Goal: Information Seeking & Learning: Learn about a topic

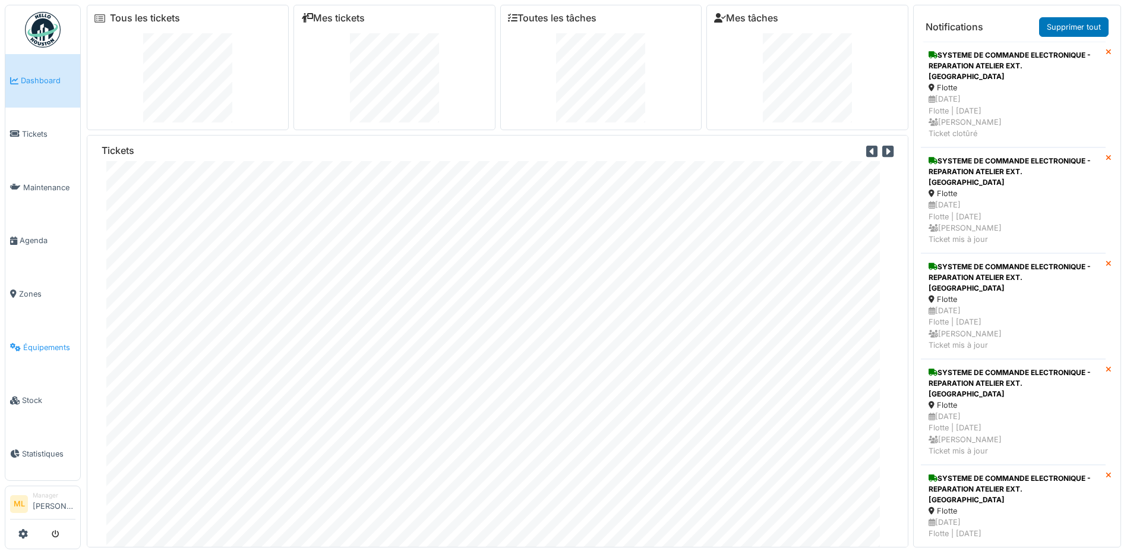
click at [53, 343] on span "Équipements" at bounding box center [49, 346] width 52 height 11
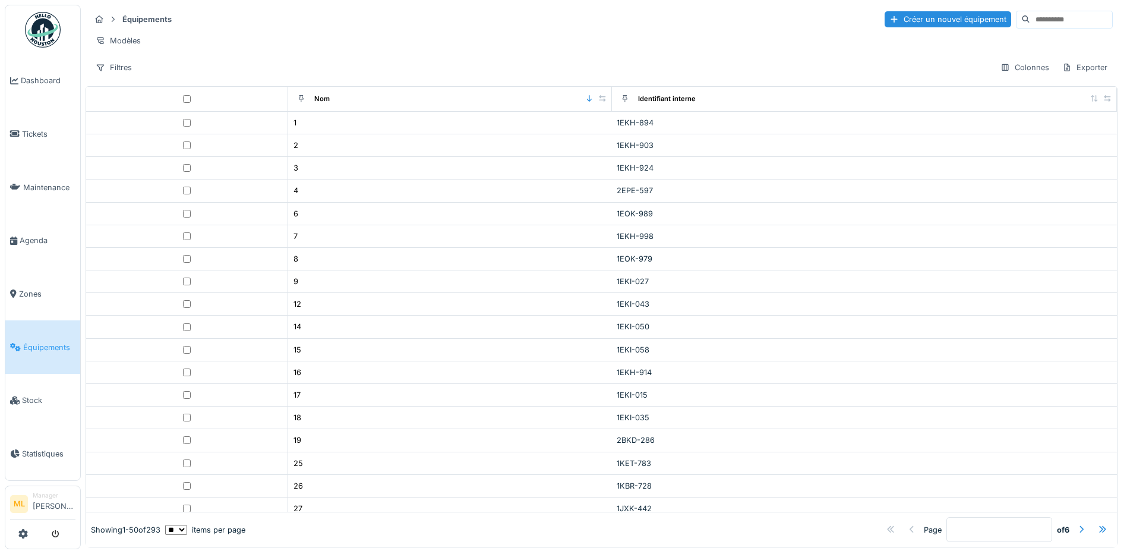
click at [1030, 20] on input at bounding box center [1071, 19] width 82 height 17
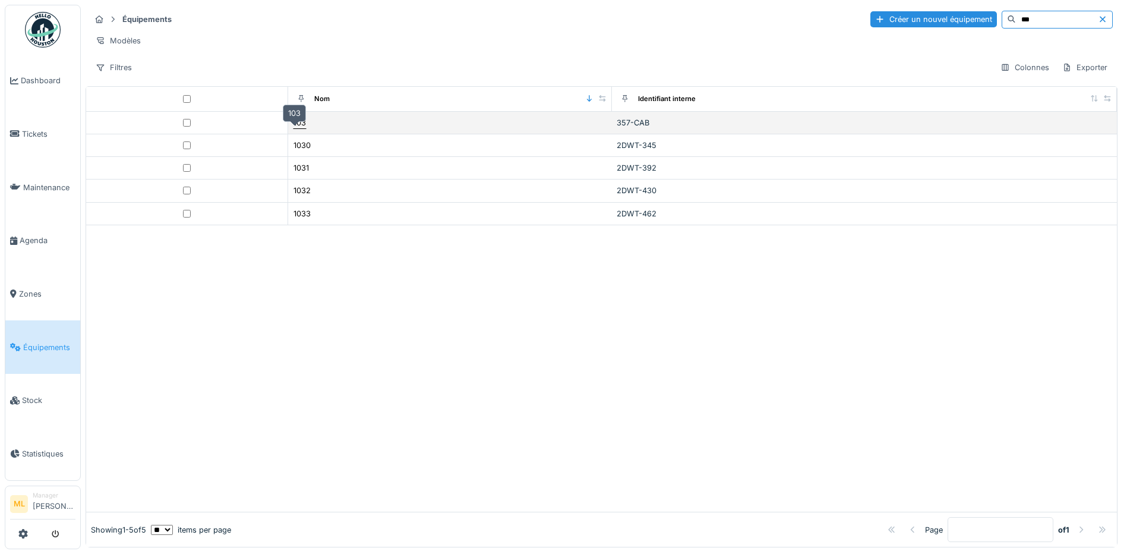
type input "***"
click at [293, 128] on div "103" at bounding box center [299, 122] width 12 height 11
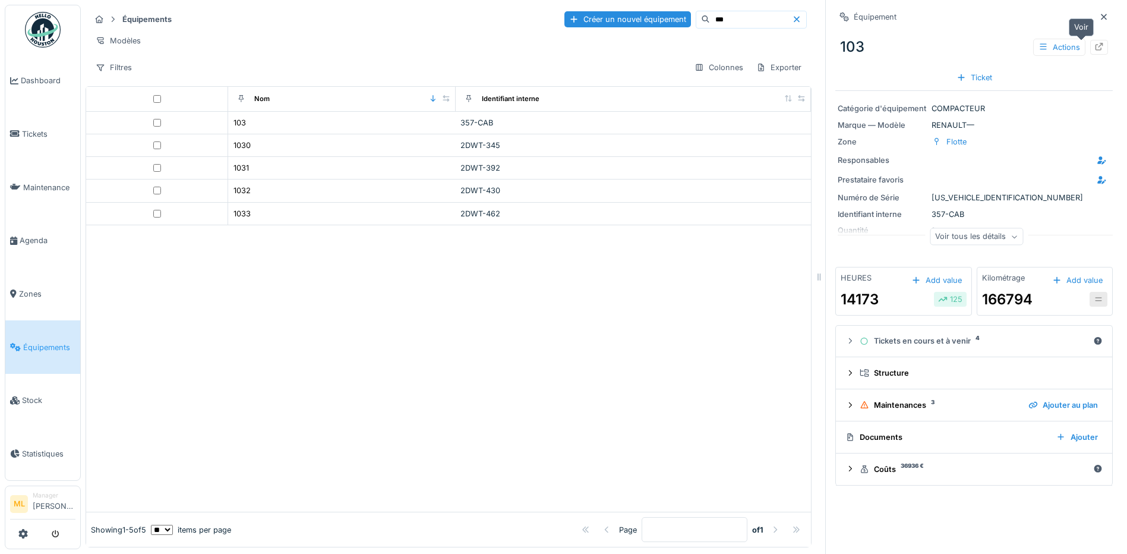
click at [1094, 42] on div at bounding box center [1099, 47] width 10 height 11
click at [944, 472] on div "Coûts 36936 €" at bounding box center [973, 468] width 229 height 11
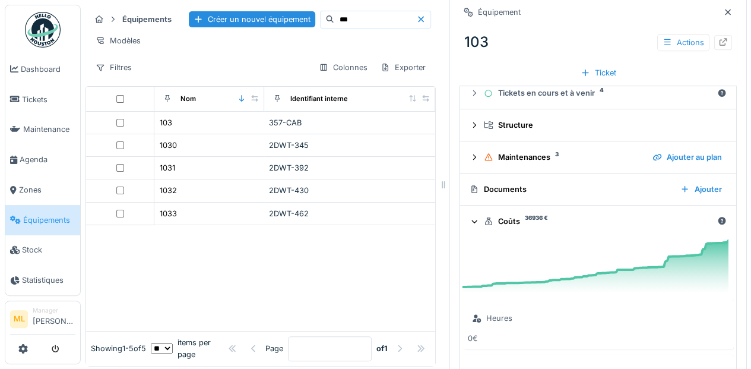
scroll to position [238, 0]
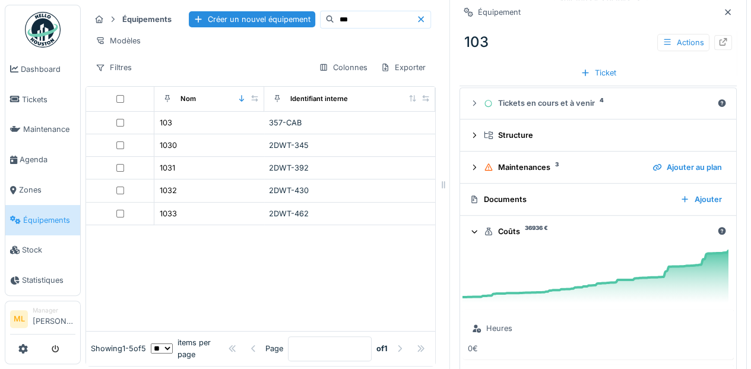
click at [471, 230] on icon at bounding box center [475, 231] width 8 height 10
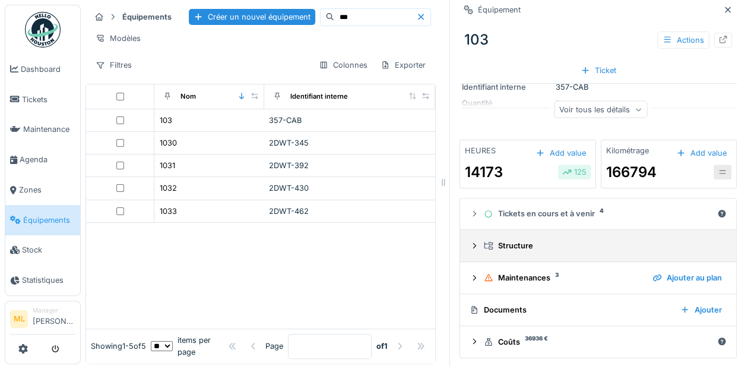
scroll to position [8, 0]
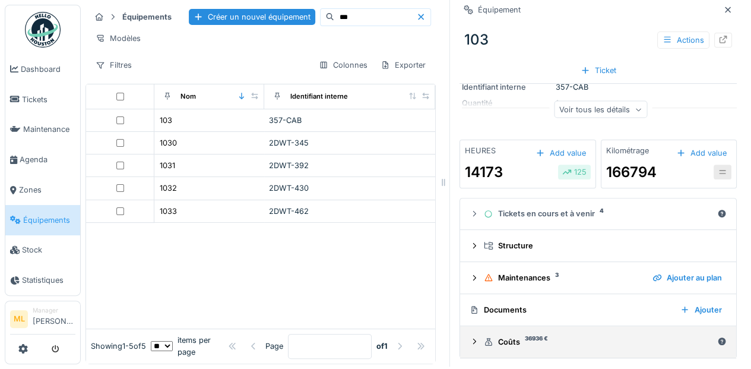
click at [473, 339] on icon at bounding box center [474, 341] width 3 height 5
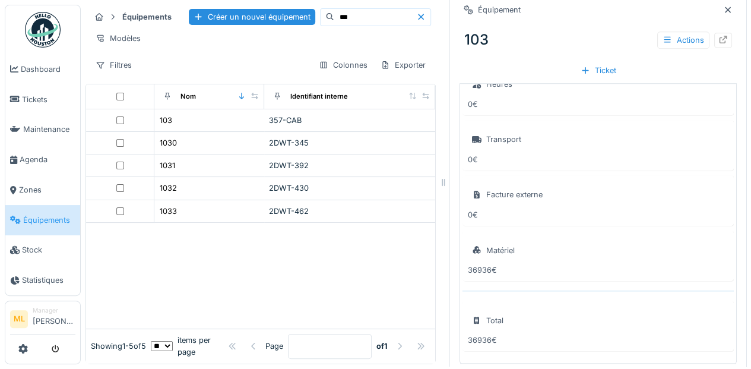
scroll to position [483, 0]
click at [494, 241] on div "Matériel" at bounding box center [500, 246] width 29 height 11
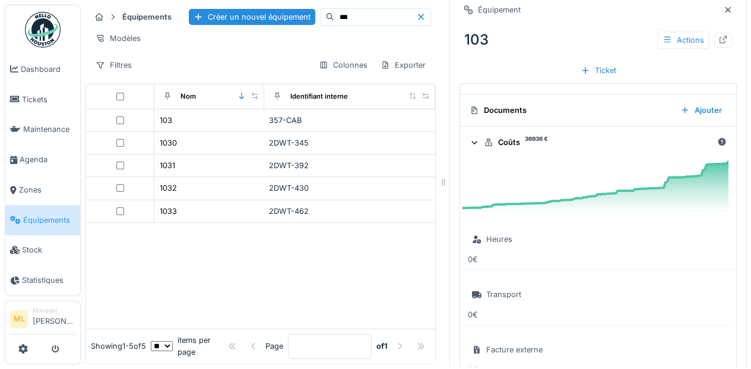
scroll to position [285, 0]
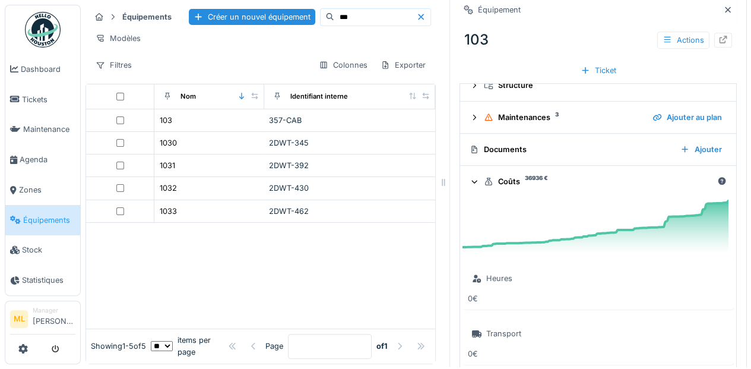
click at [471, 176] on icon at bounding box center [475, 181] width 8 height 10
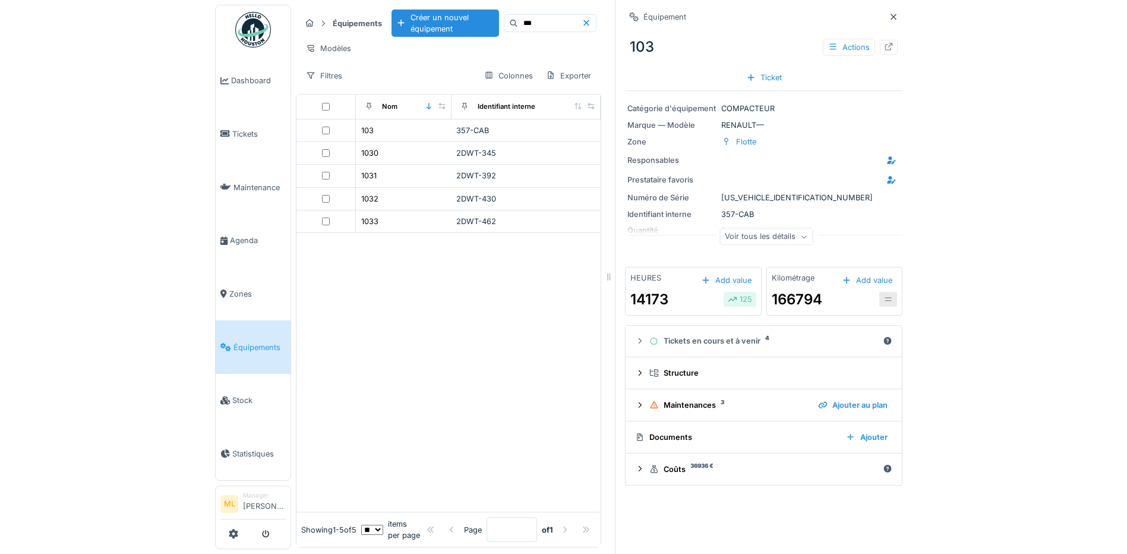
scroll to position [8, 0]
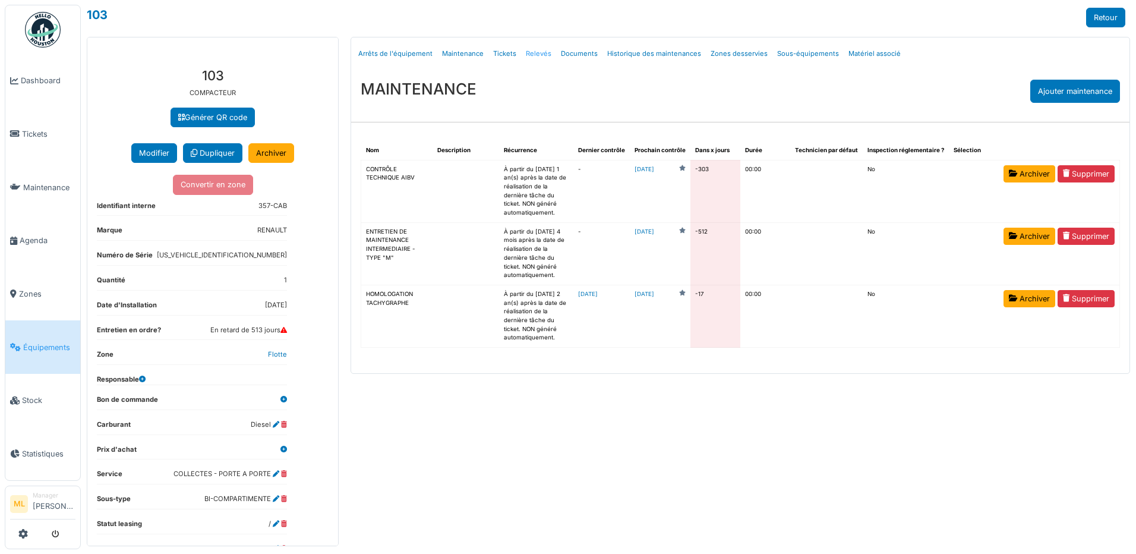
click at [537, 52] on link "Relevés" at bounding box center [538, 54] width 35 height 28
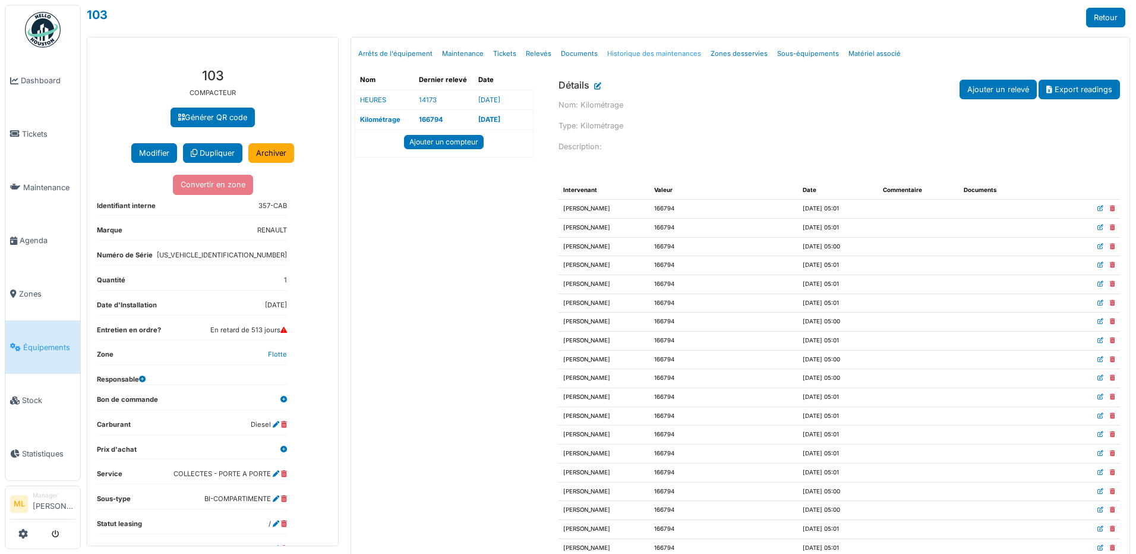
click at [665, 55] on link "Historique des maintenances" at bounding box center [653, 54] width 103 height 28
select select "***"
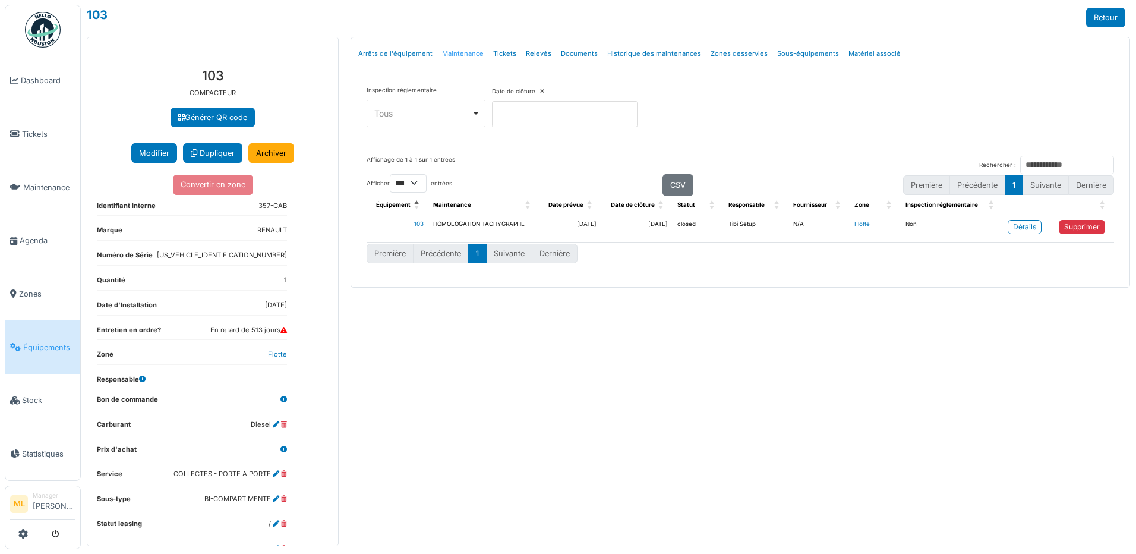
click at [469, 50] on link "Maintenance" at bounding box center [462, 54] width 51 height 28
click at [501, 57] on link "Tickets" at bounding box center [504, 54] width 33 height 28
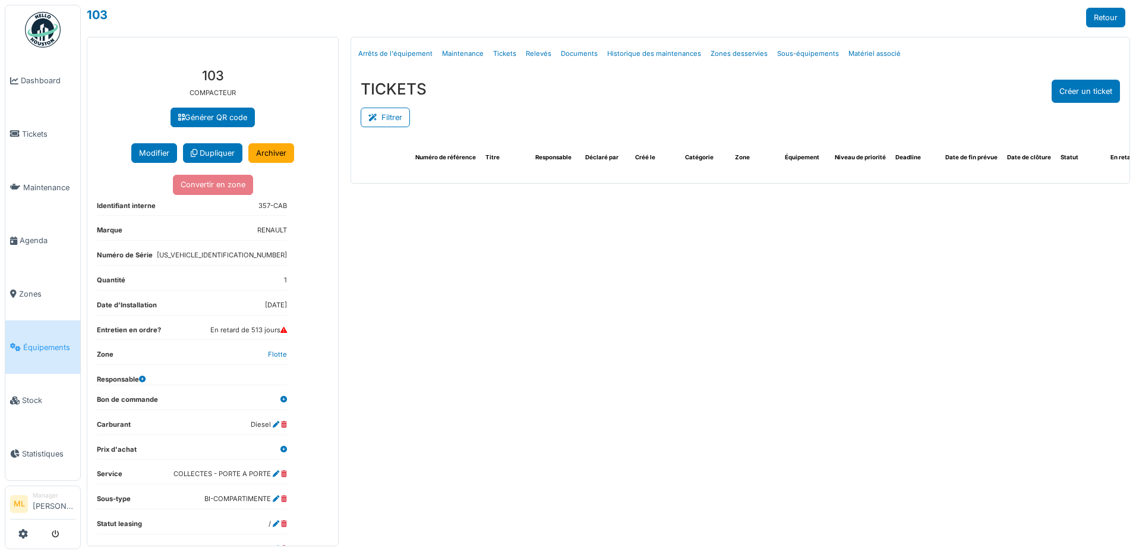
select select "***"
